Goal: Task Accomplishment & Management: Manage account settings

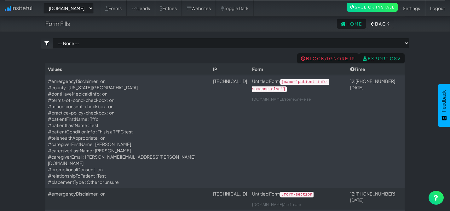
select select "2385"
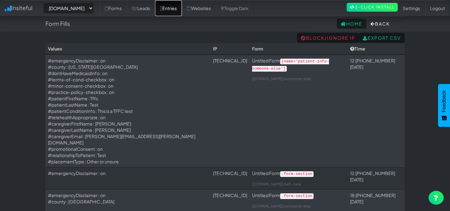
click at [182, 9] on link "Entries" at bounding box center [168, 8] width 27 height 16
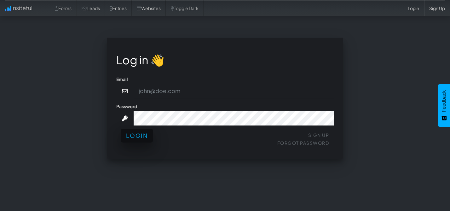
type input "[EMAIL_ADDRESS][DOMAIN_NAME]"
click at [144, 135] on button "Login" at bounding box center [137, 135] width 32 height 14
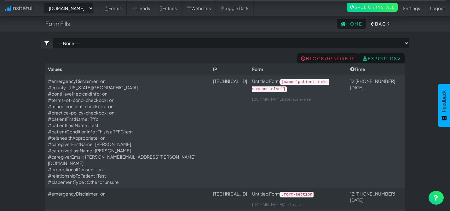
select select "2385"
